Goal: Navigation & Orientation: Understand site structure

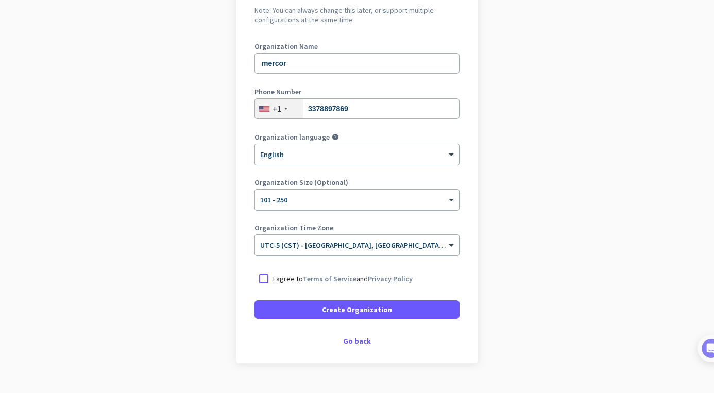
scroll to position [137, 0]
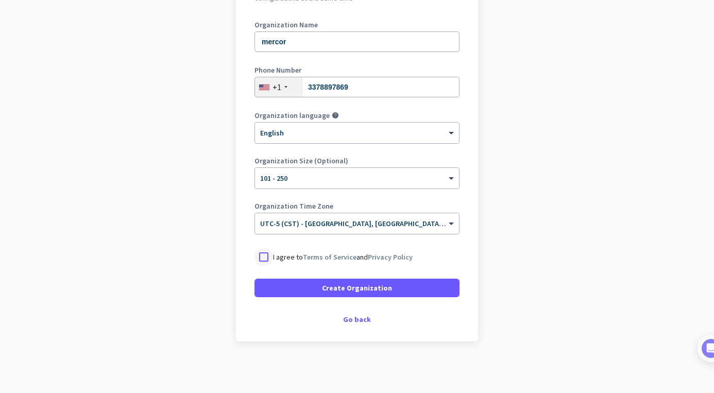
click at [269, 259] on div at bounding box center [264, 257] width 19 height 19
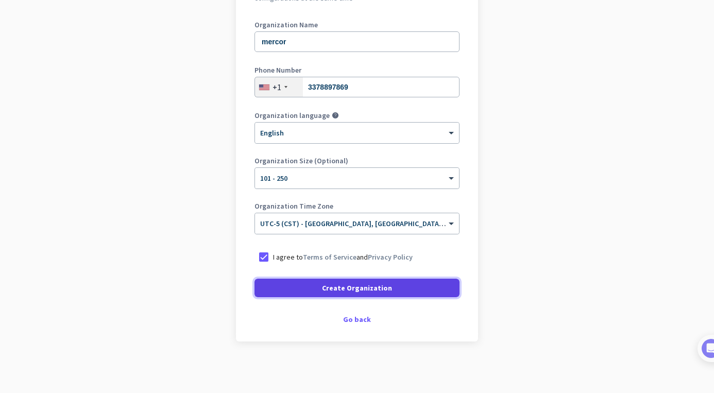
click at [343, 289] on span "Create Organization" at bounding box center [357, 288] width 70 height 10
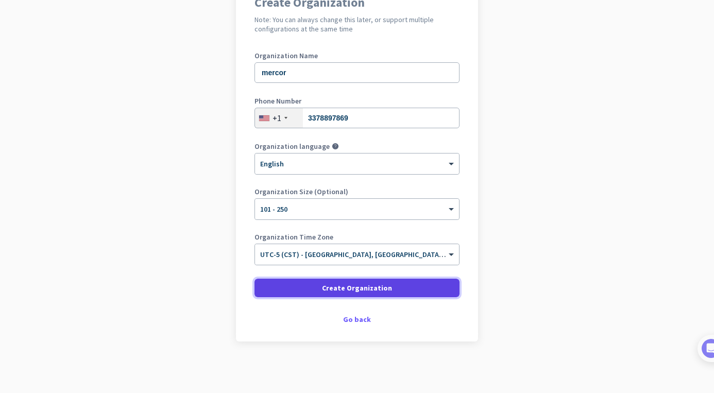
scroll to position [106, 0]
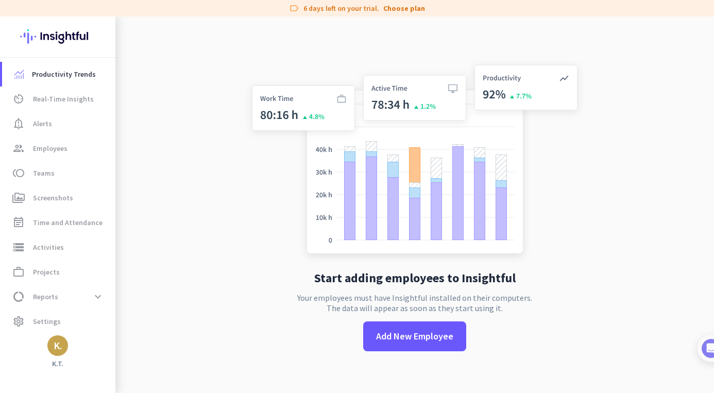
scroll to position [16, 0]
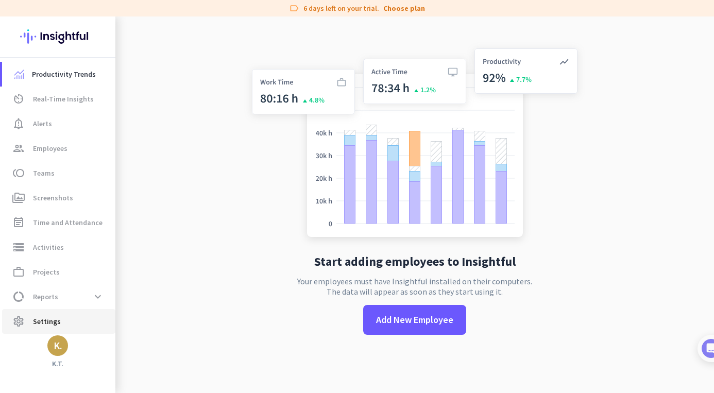
click at [41, 322] on span "Settings" at bounding box center [47, 321] width 28 height 12
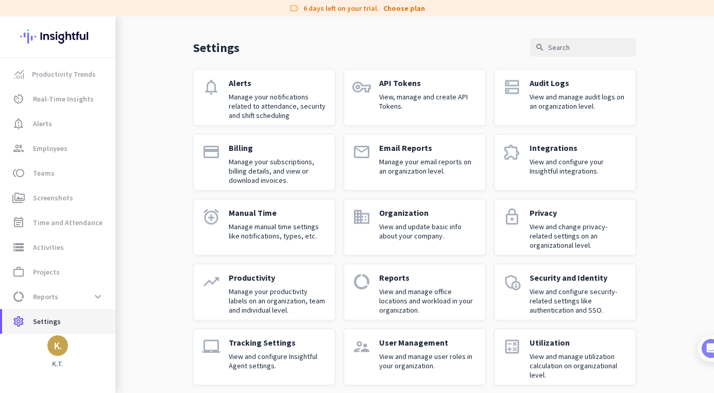
scroll to position [37, 0]
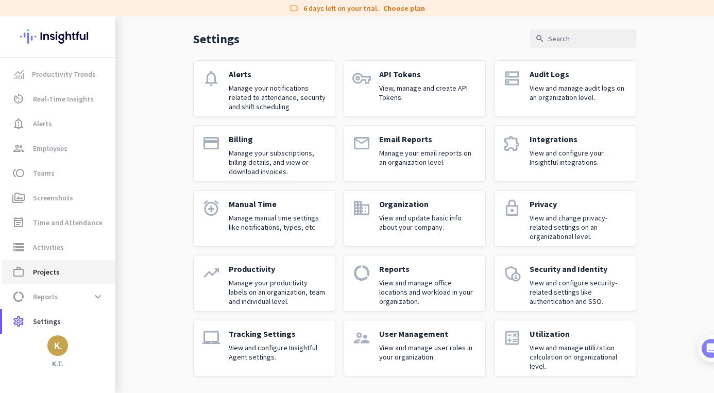
click at [49, 279] on link "work_outline Projects" at bounding box center [58, 272] width 113 height 25
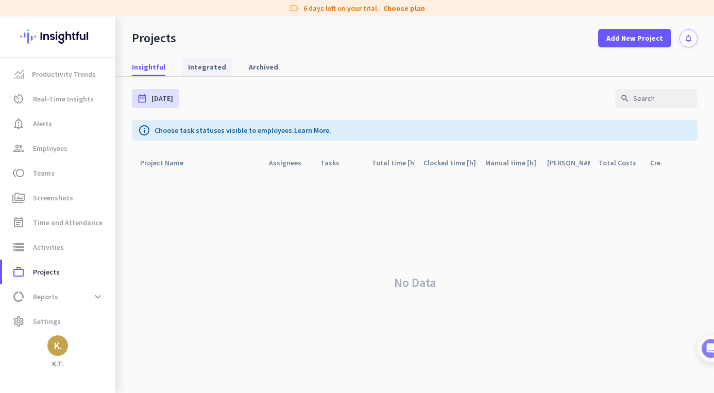
click at [198, 75] on span "Integrated" at bounding box center [207, 67] width 38 height 19
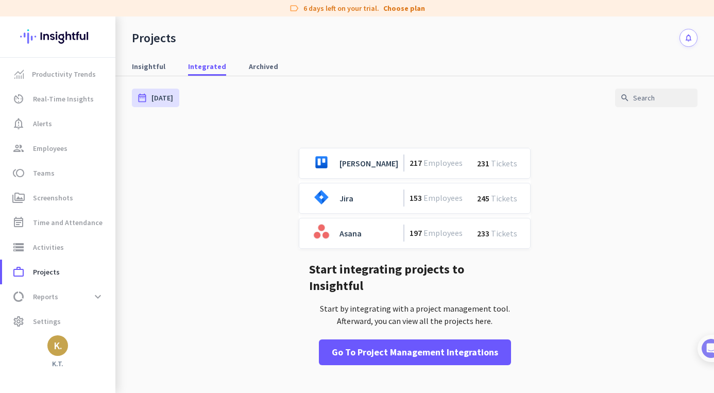
click at [225, 74] on div "Insightful Integrated Archived" at bounding box center [414, 66] width 599 height 19
click at [258, 64] on span "Archived" at bounding box center [263, 66] width 29 height 10
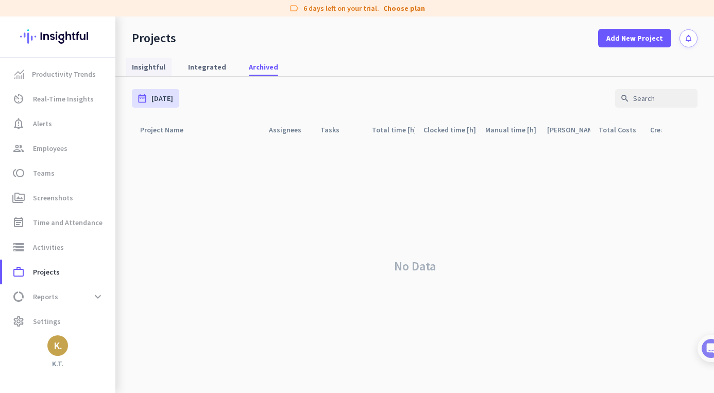
click at [152, 64] on span "Insightful" at bounding box center [149, 67] width 34 height 10
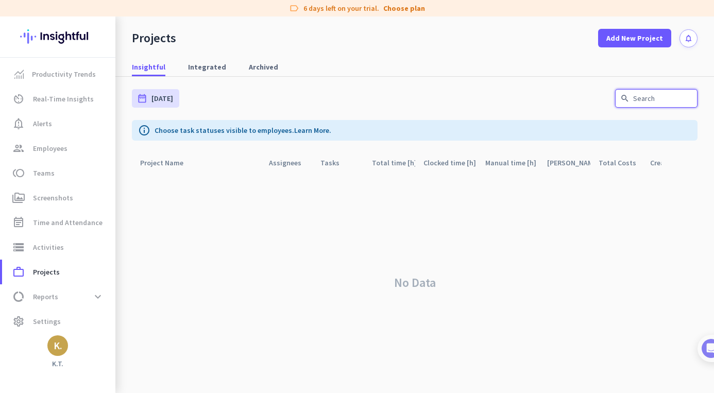
click at [663, 95] on input "text" at bounding box center [656, 98] width 82 height 19
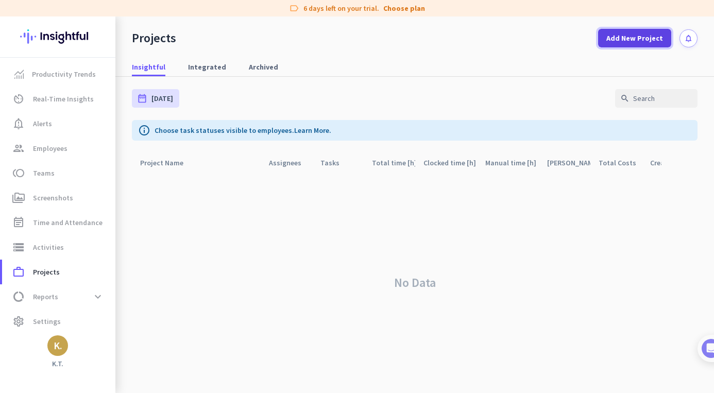
click at [637, 36] on span "Add New Project" at bounding box center [635, 38] width 57 height 10
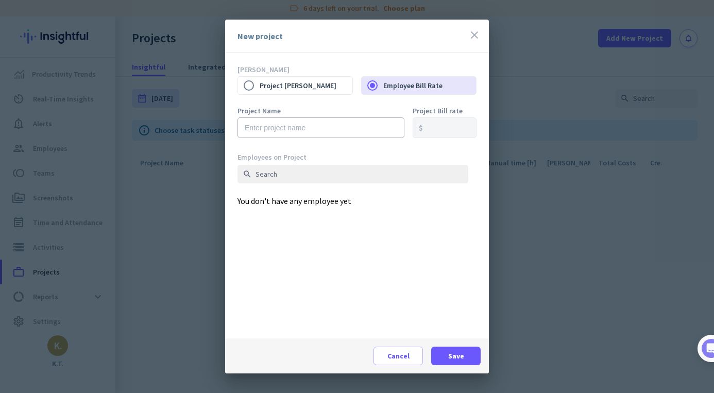
click at [473, 32] on icon "close" at bounding box center [474, 35] width 12 height 12
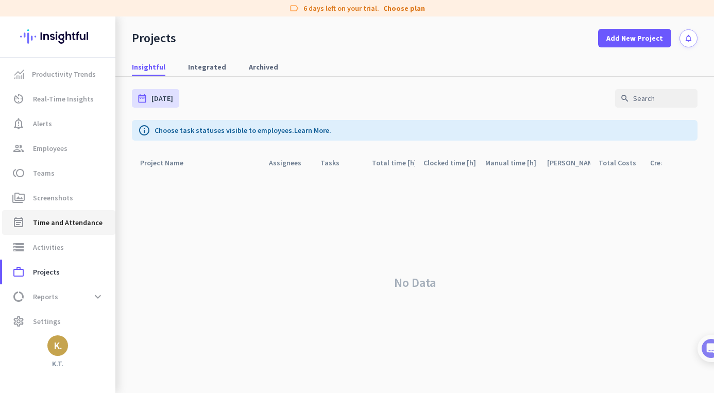
click at [66, 226] on span "Time and Attendance" at bounding box center [68, 222] width 70 height 12
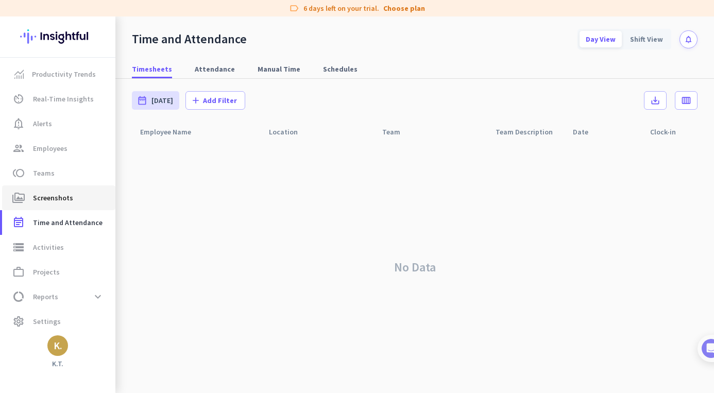
click at [60, 199] on span "Screenshots" at bounding box center [53, 198] width 40 height 12
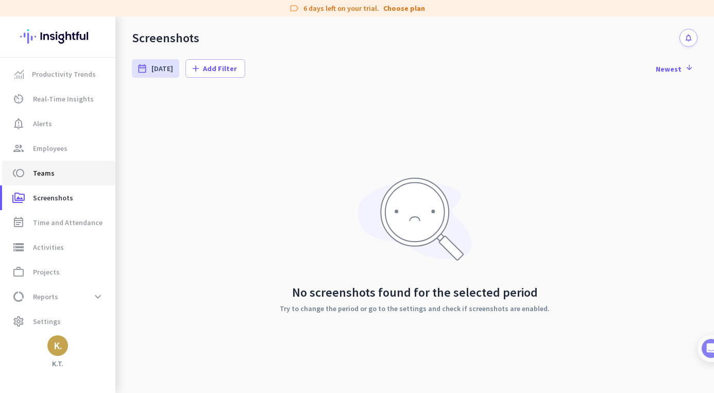
click at [54, 174] on span "toll Teams" at bounding box center [58, 173] width 97 height 12
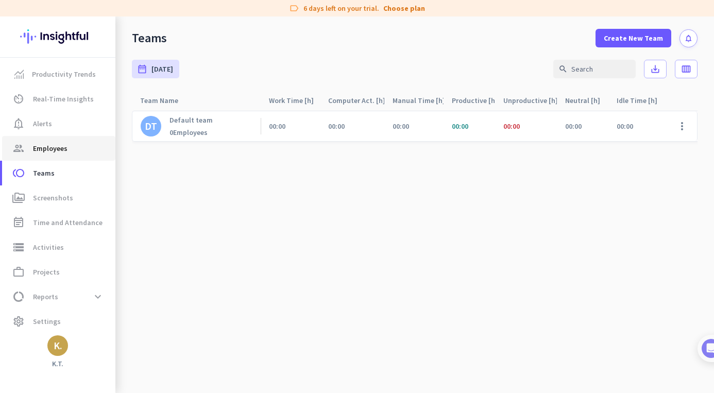
click at [66, 151] on span "Employees" at bounding box center [50, 148] width 35 height 12
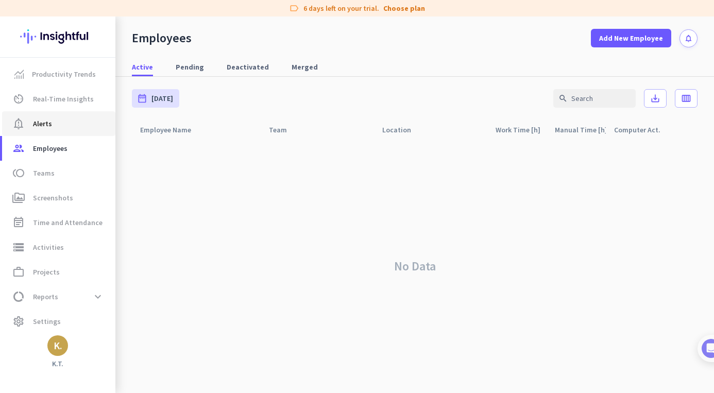
click at [61, 129] on span "notification_important Alerts" at bounding box center [58, 124] width 97 height 12
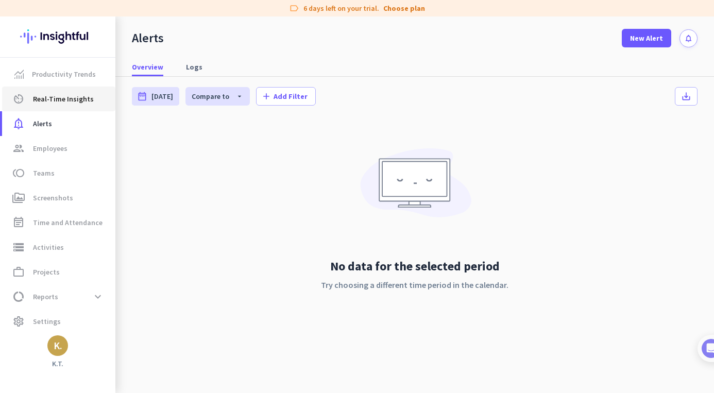
click at [59, 107] on link "av_timer Real-Time Insights" at bounding box center [58, 99] width 113 height 25
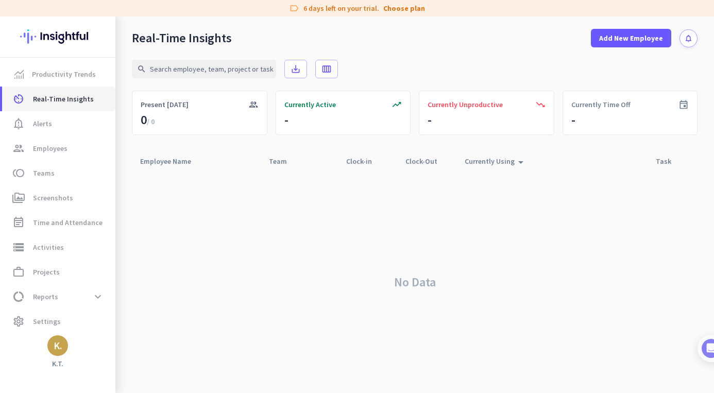
click at [56, 87] on link "av_timer Real-Time Insights" at bounding box center [58, 99] width 113 height 25
click at [54, 72] on span "Productivity Trends" at bounding box center [64, 74] width 64 height 12
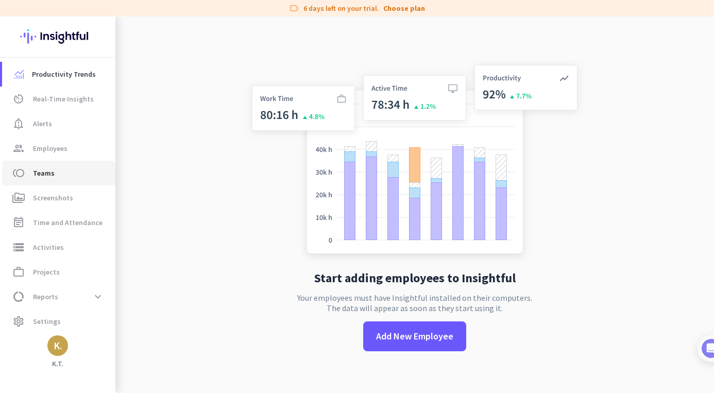
click at [53, 185] on link "toll Teams" at bounding box center [58, 173] width 113 height 25
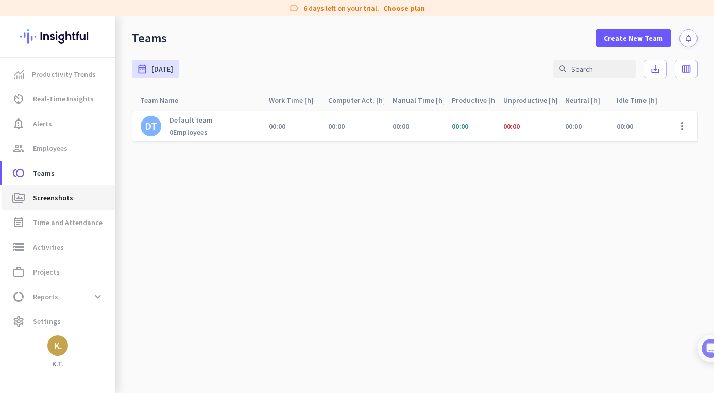
click at [54, 203] on span "Screenshots" at bounding box center [53, 198] width 40 height 12
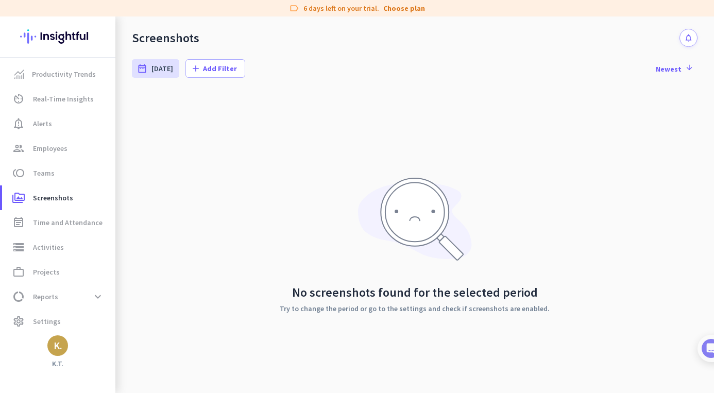
click at [55, 351] on div "K." at bounding box center [58, 346] width 9 height 10
click at [55, 351] on div at bounding box center [357, 196] width 714 height 393
